Goal: Information Seeking & Learning: Learn about a topic

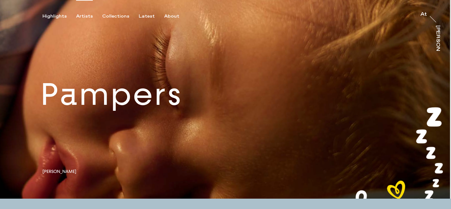
click at [81, 15] on div "Artists" at bounding box center [84, 17] width 17 height 6
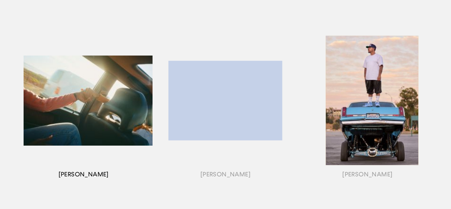
scroll to position [89, 0]
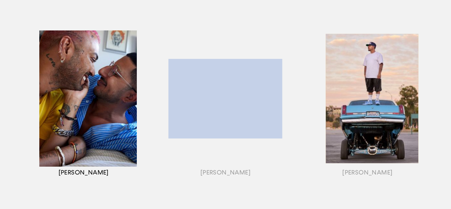
click at [63, 123] on div "button" at bounding box center [84, 106] width 142 height 196
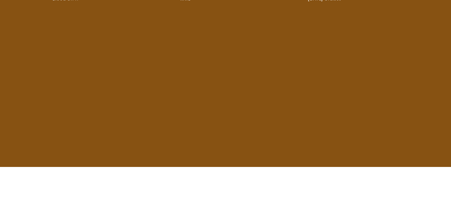
scroll to position [0, 1908]
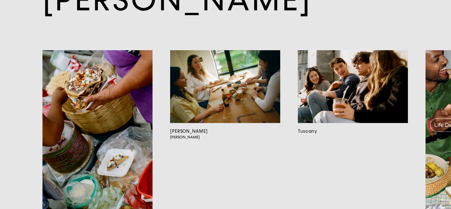
scroll to position [3918, 0]
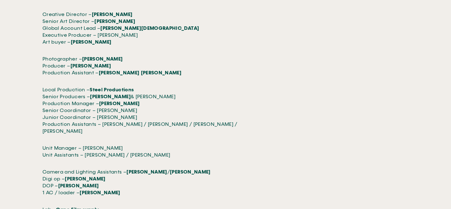
scroll to position [2564, 0]
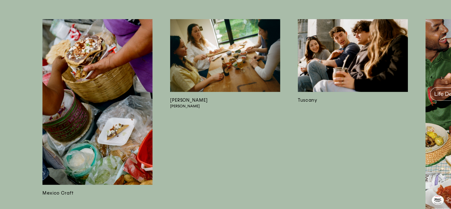
scroll to position [2982, 0]
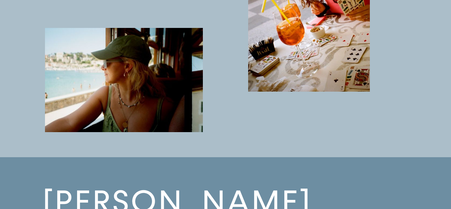
scroll to position [2974, 0]
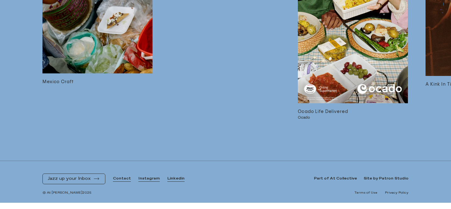
scroll to position [2192, 0]
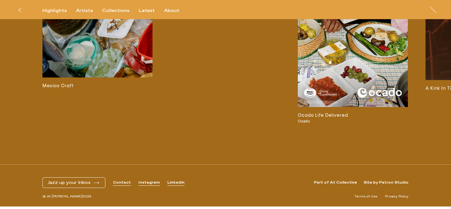
scroll to position [1149, 0]
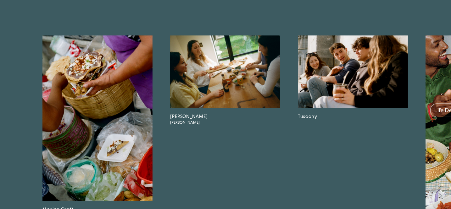
scroll to position [1177, 0]
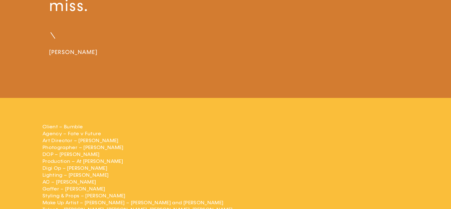
scroll to position [1087, 0]
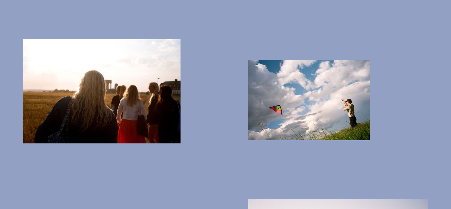
scroll to position [1707, 0]
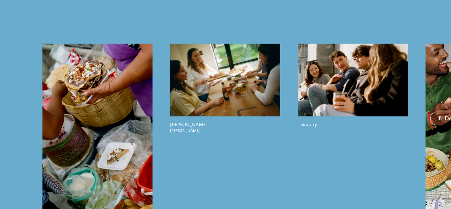
scroll to position [824, 0]
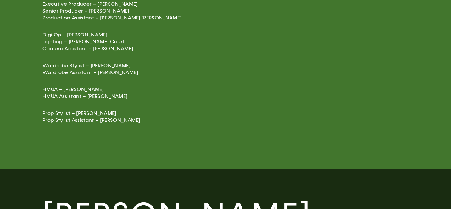
scroll to position [1347, 0]
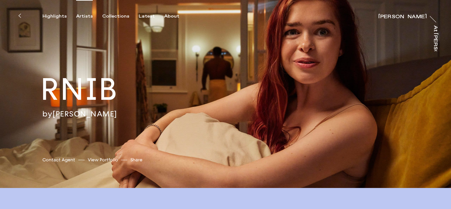
click at [82, 16] on div "Artists" at bounding box center [84, 17] width 17 height 6
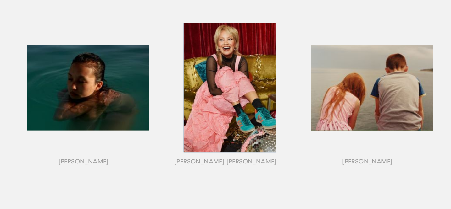
scroll to position [310, 0]
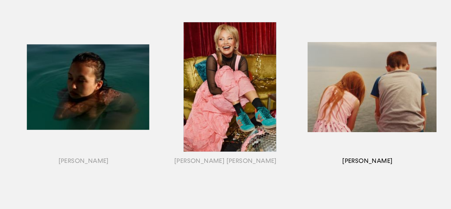
click at [348, 73] on div "button" at bounding box center [368, 95] width 142 height 196
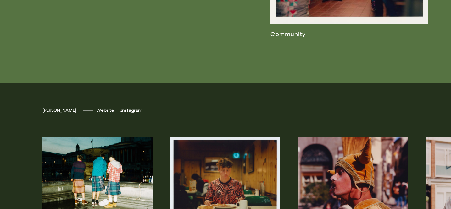
scroll to position [1283, 0]
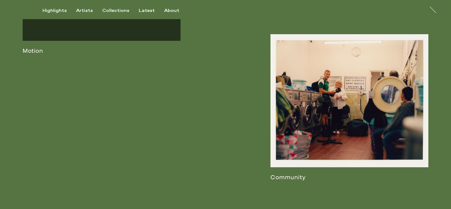
click at [341, 102] on link at bounding box center [350, 107] width 158 height 147
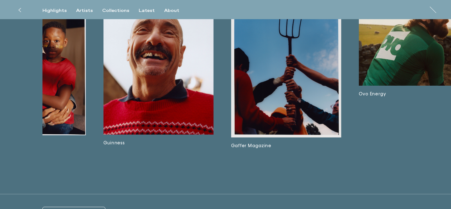
scroll to position [2744, 0]
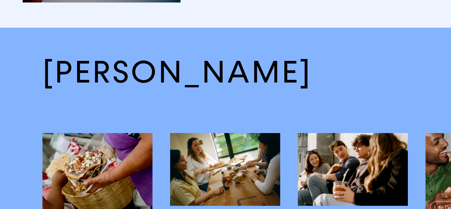
scroll to position [3223, 0]
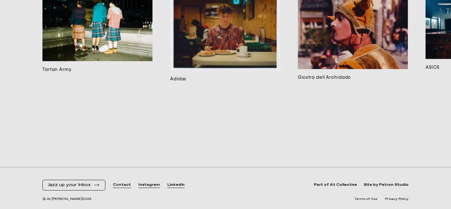
scroll to position [4731, 0]
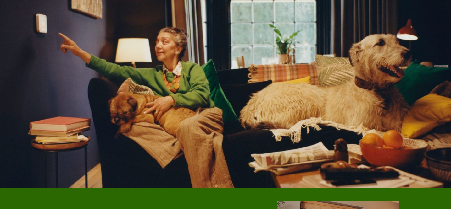
scroll to position [976, 0]
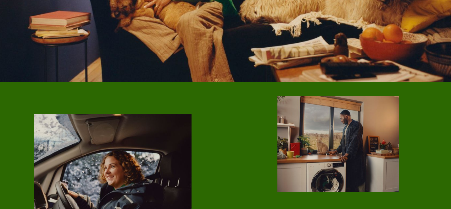
click at [232, 142] on div at bounding box center [339, 159] width 226 height 155
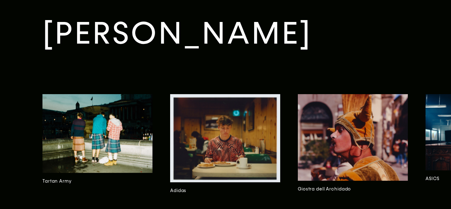
scroll to position [1412, 0]
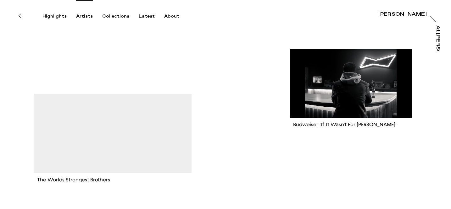
click at [79, 14] on div "Artists" at bounding box center [84, 17] width 17 height 6
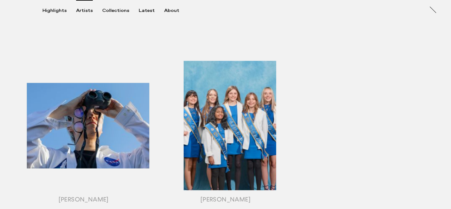
scroll to position [690, 0]
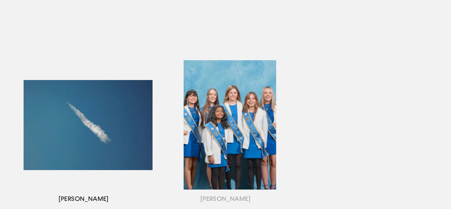
click at [83, 144] on div "button" at bounding box center [84, 133] width 142 height 196
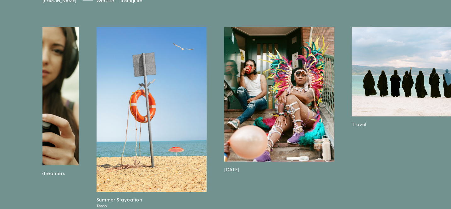
scroll to position [0, 1269]
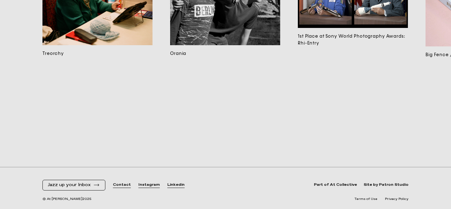
scroll to position [2708, 0]
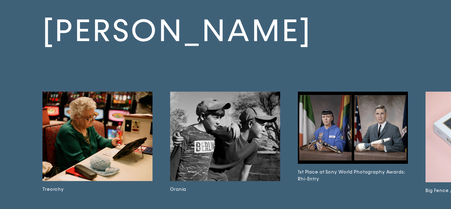
scroll to position [2234, 0]
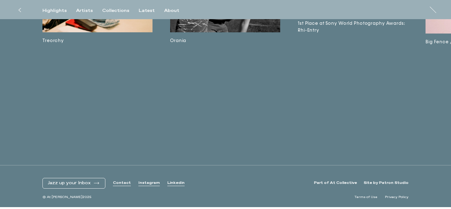
scroll to position [4218, 0]
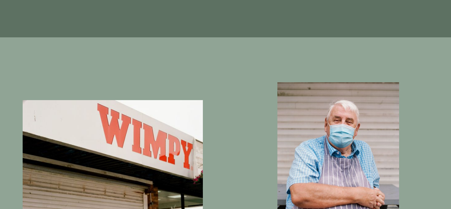
scroll to position [2616, 0]
